Goal: Book appointment/travel/reservation

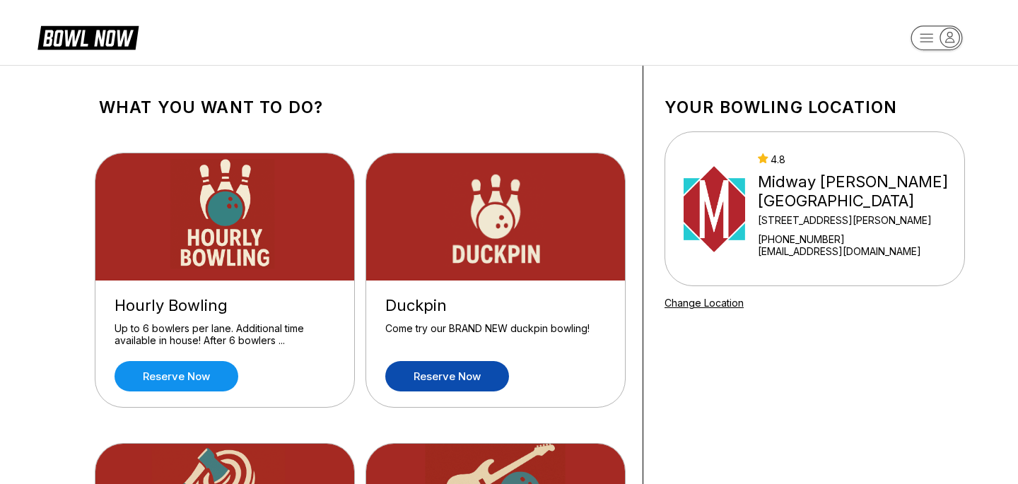
click at [415, 363] on link "Reserve now" at bounding box center [447, 376] width 124 height 30
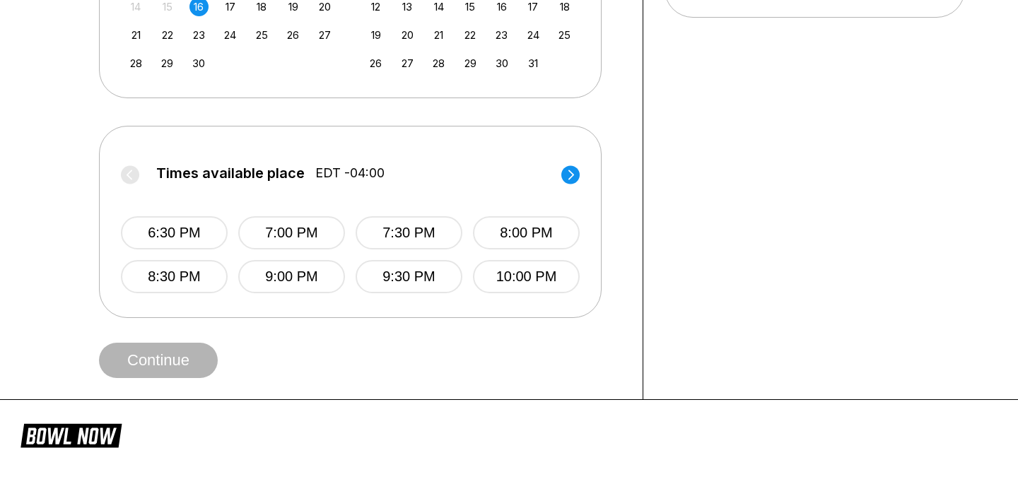
scroll to position [483, 0]
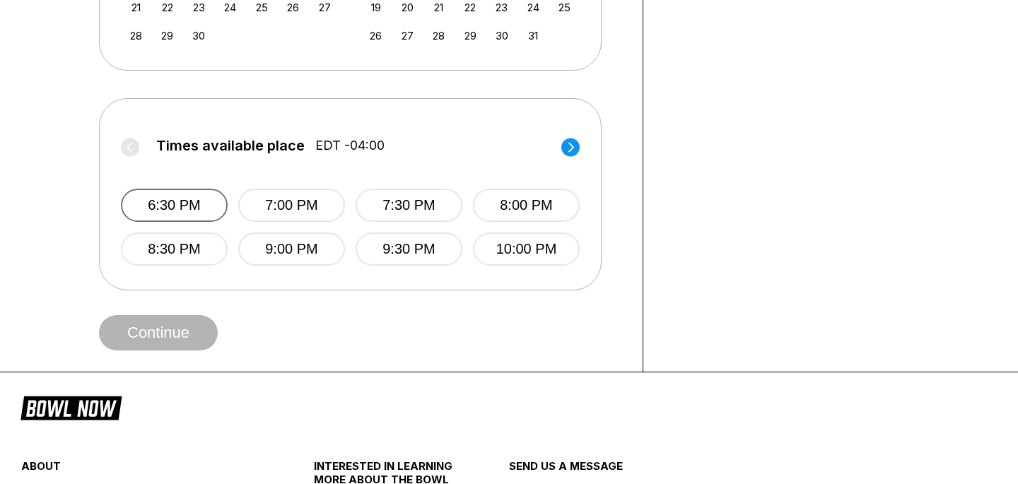
click at [177, 222] on button "6:30 PM" at bounding box center [174, 205] width 107 height 33
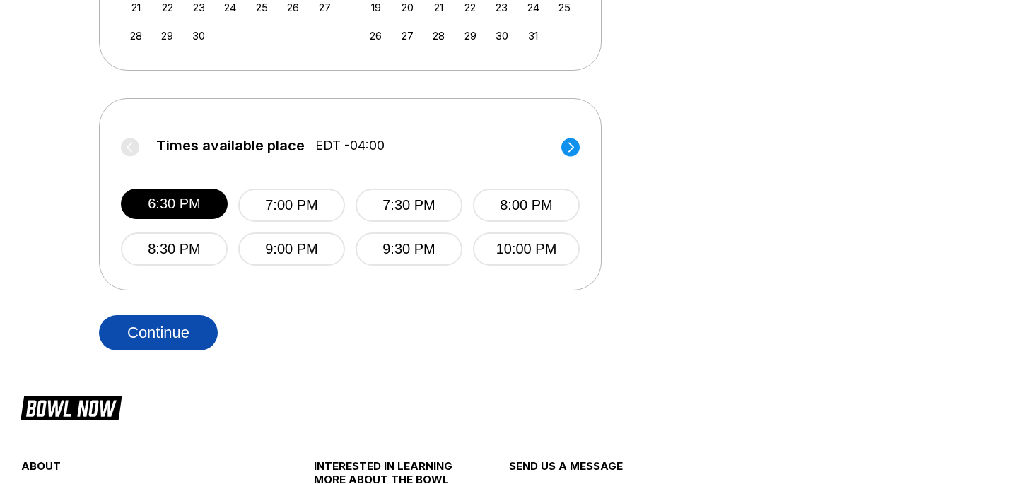
click at [156, 351] on button "Continue" at bounding box center [158, 332] width 119 height 35
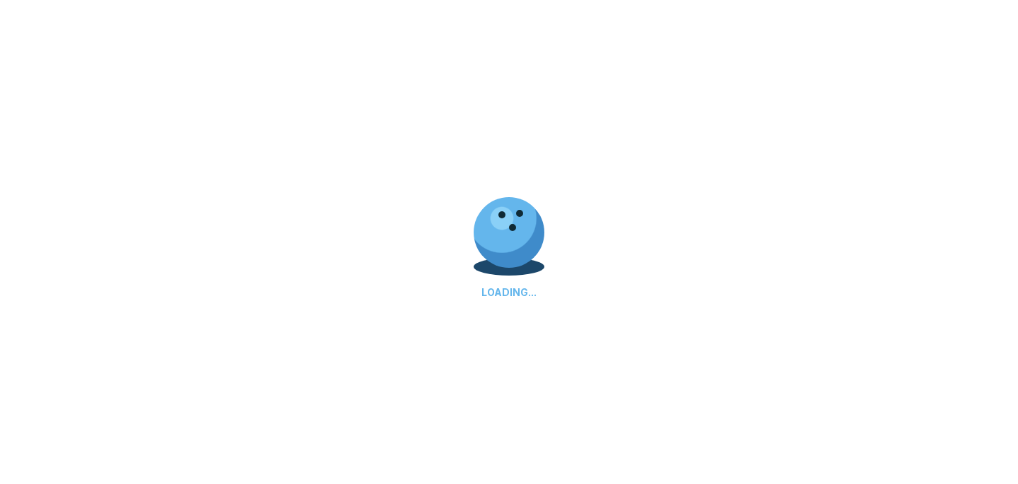
scroll to position [521, 0]
